Goal: Transaction & Acquisition: Subscribe to service/newsletter

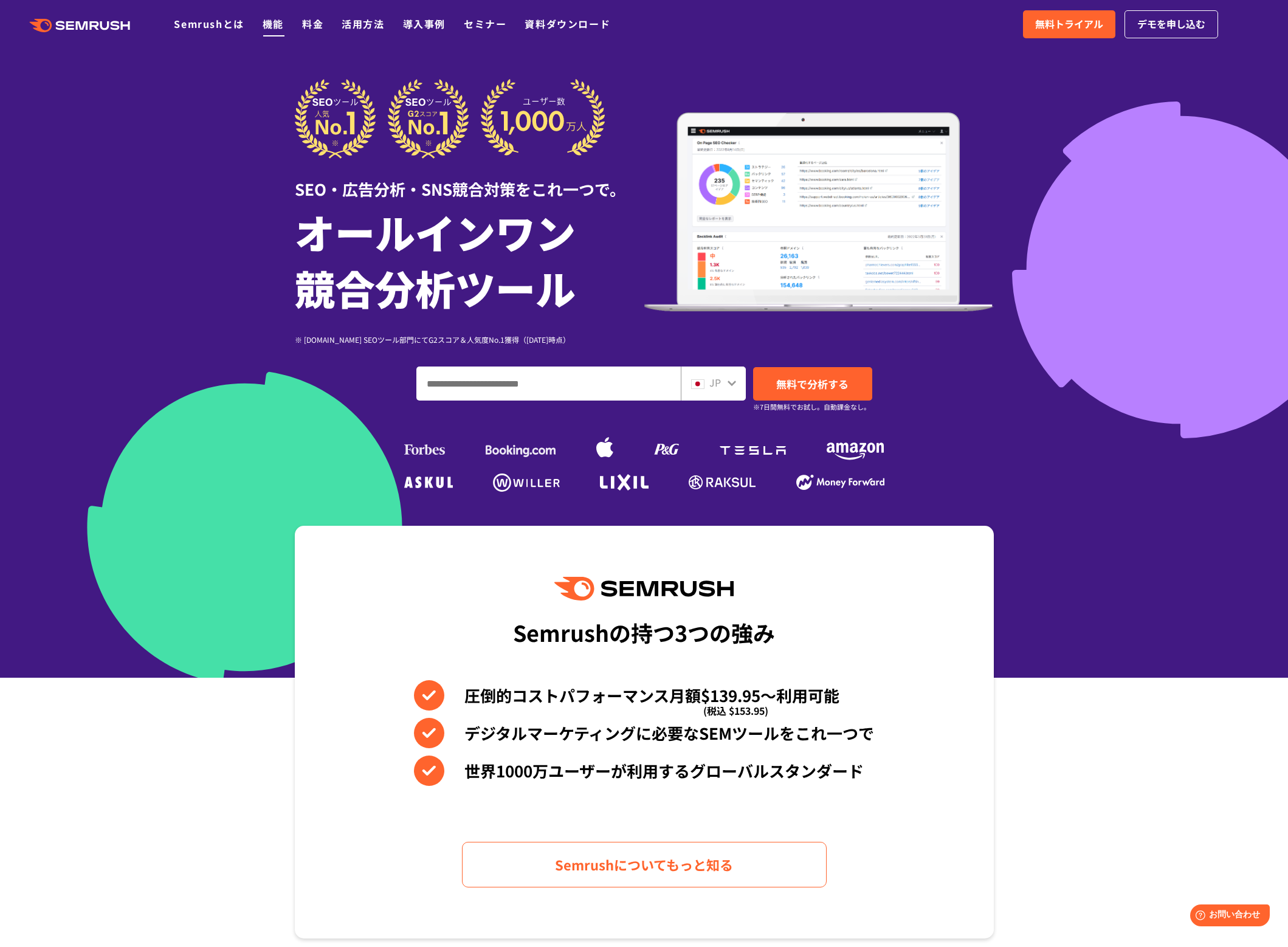
click at [267, 25] on link "機能" at bounding box center [273, 23] width 21 height 14
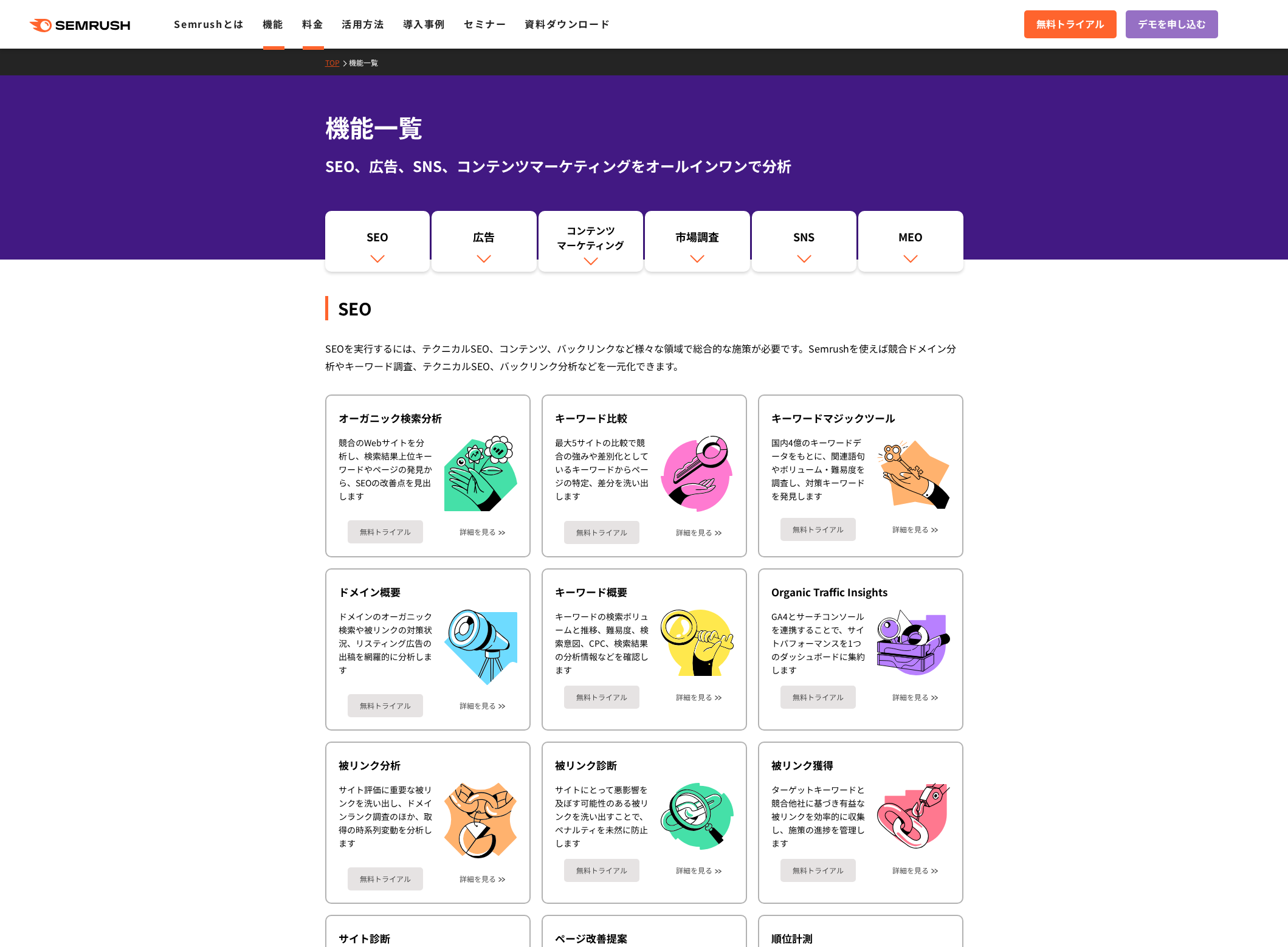
click at [313, 22] on link "料金" at bounding box center [312, 23] width 21 height 14
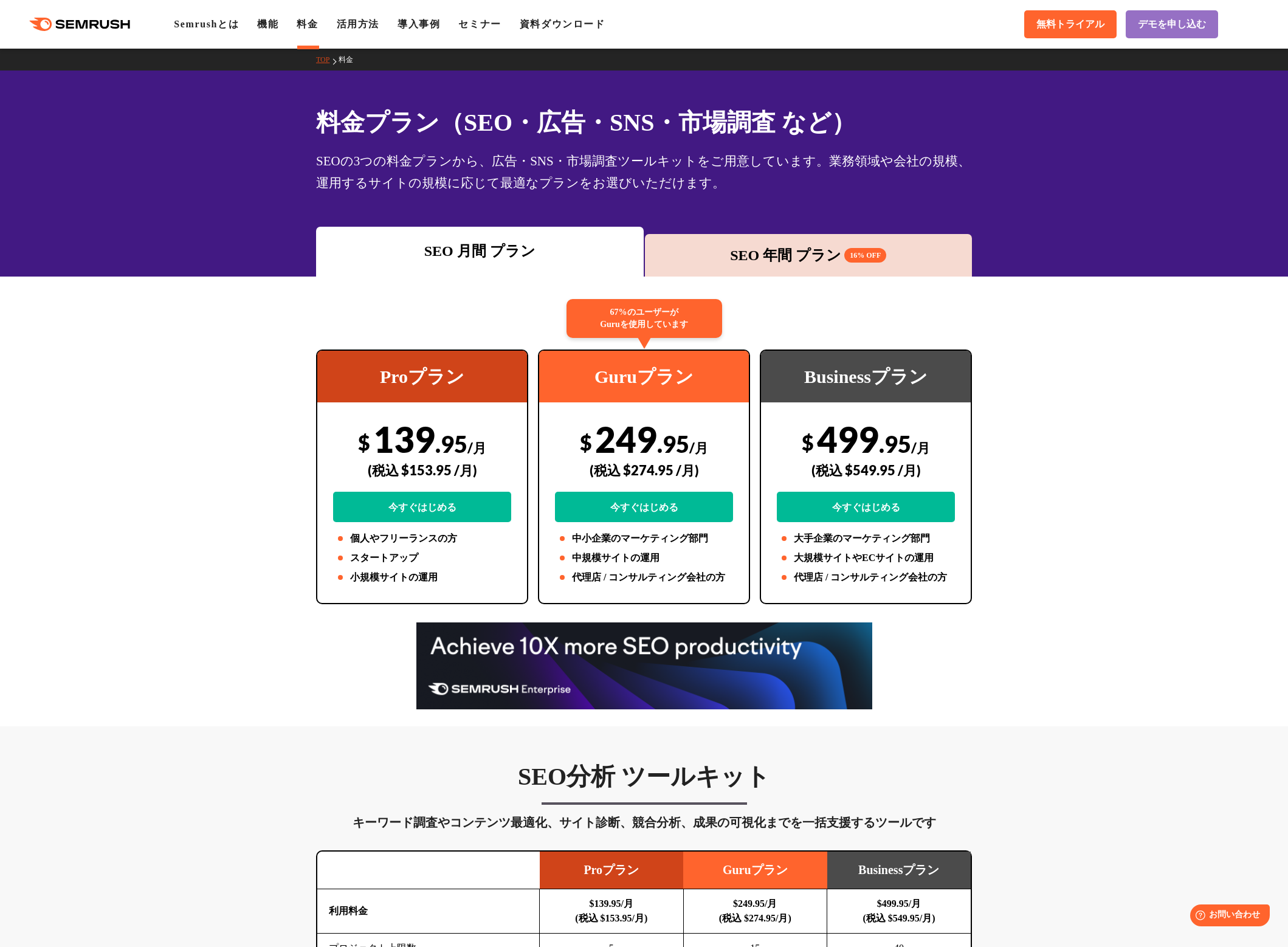
click at [687, 244] on div "SEO 年間 プラン 16% OFF" at bounding box center [809, 255] width 328 height 42
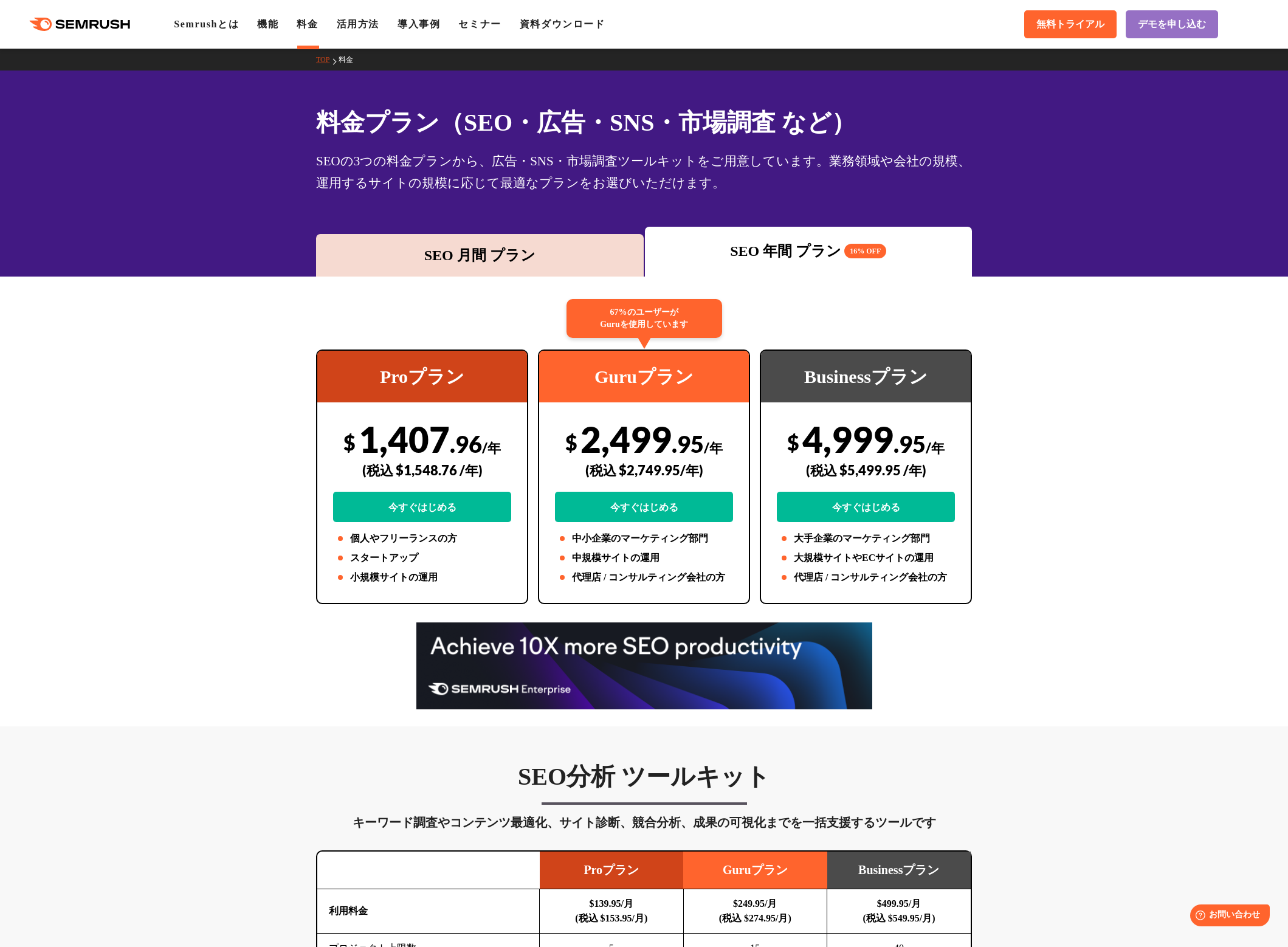
click at [538, 251] on div "SEO 月間 プラン" at bounding box center [479, 255] width 315 height 22
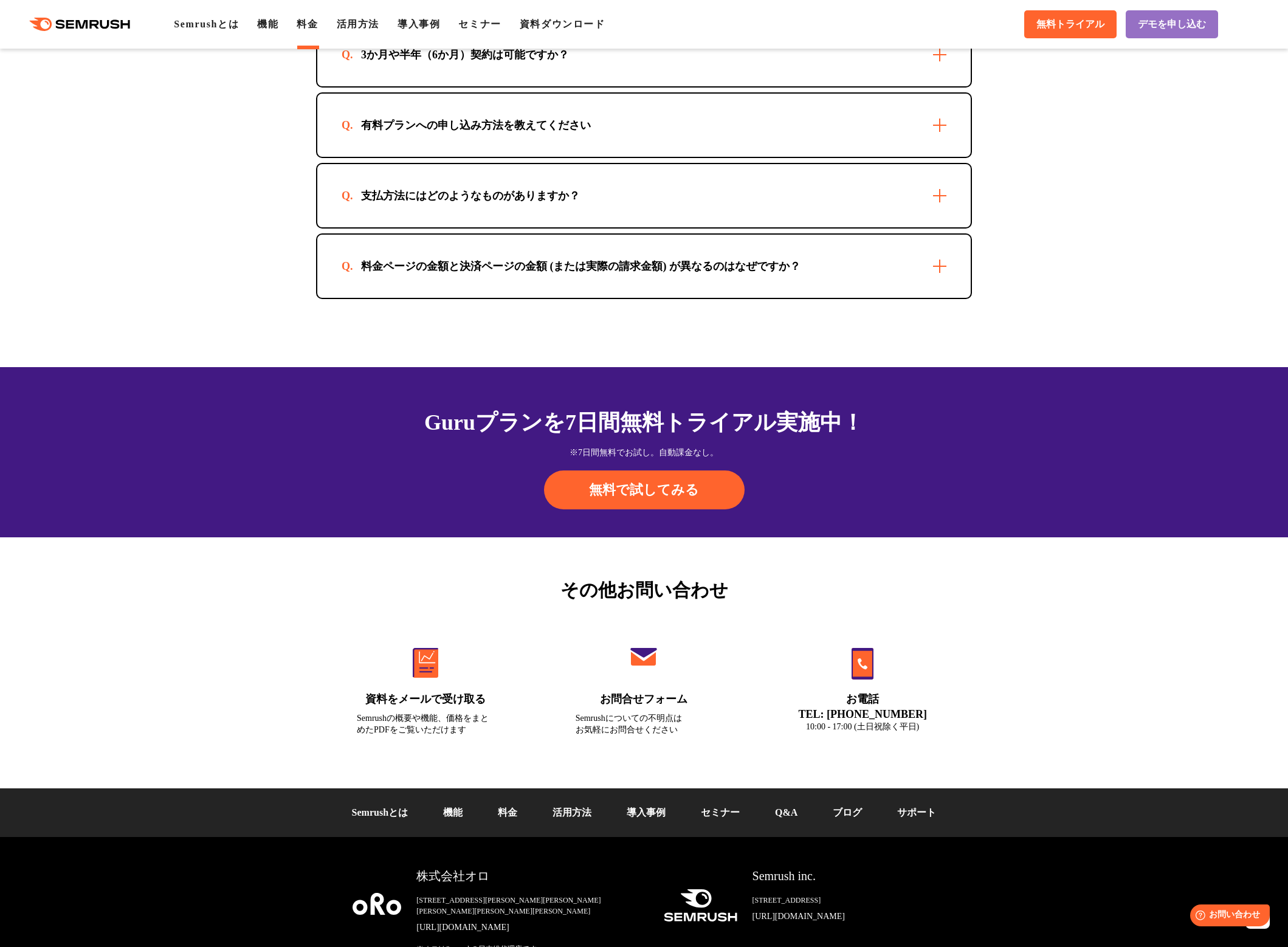
scroll to position [3703, 0]
